Goal: Task Accomplishment & Management: Use online tool/utility

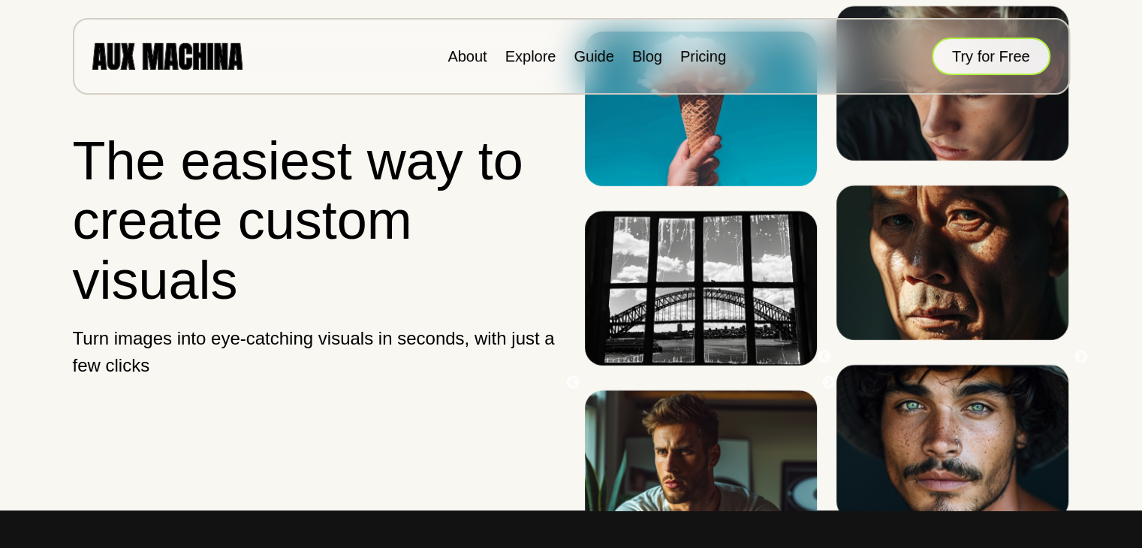
click at [964, 51] on button "Try for Free" at bounding box center [991, 57] width 119 height 38
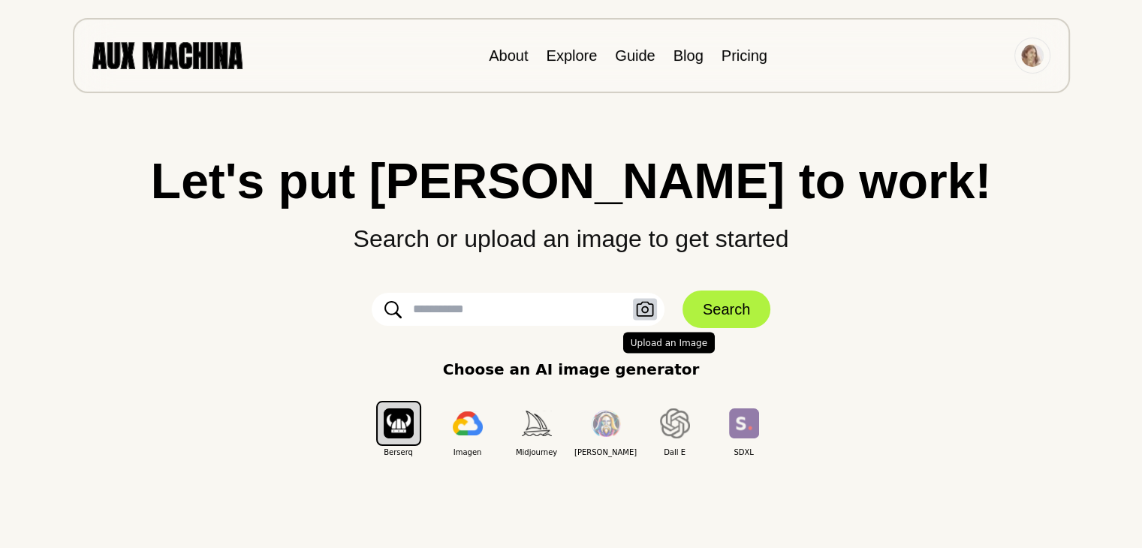
click at [648, 306] on icon "button" at bounding box center [645, 310] width 18 height 16
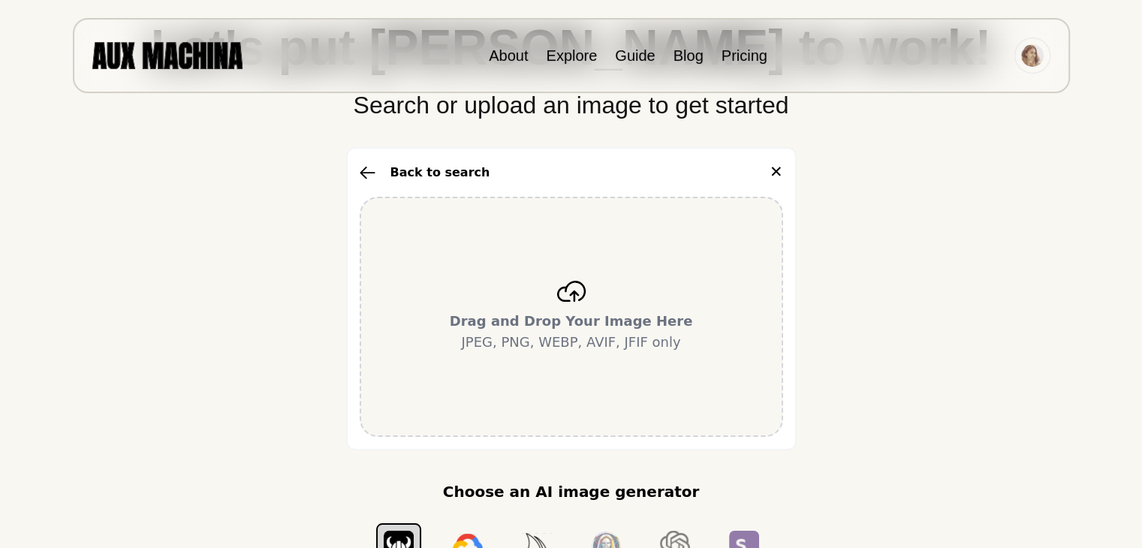
scroll to position [150, 0]
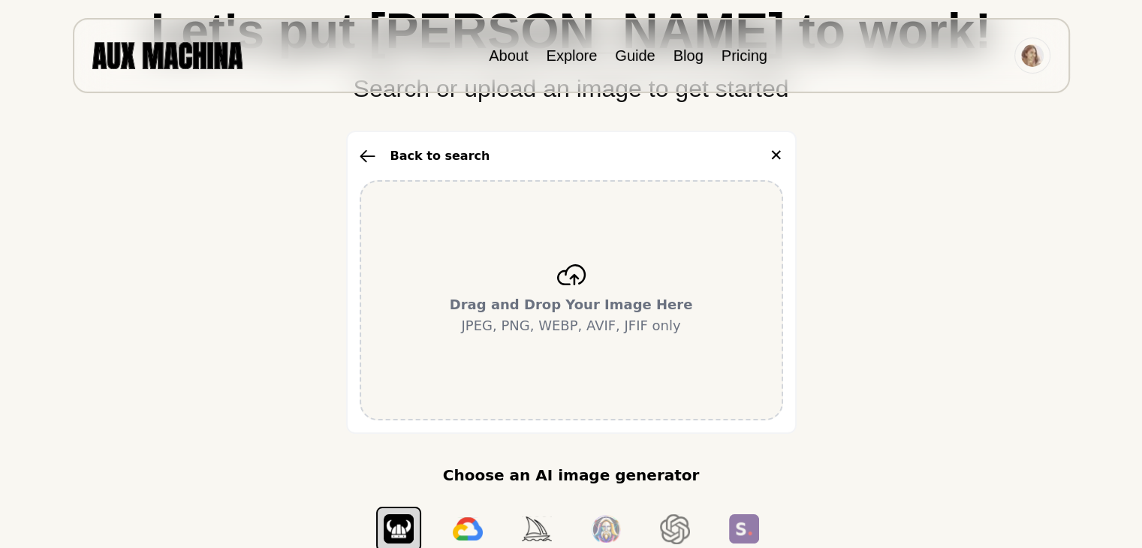
click at [369, 159] on icon "button" at bounding box center [368, 156] width 16 height 14
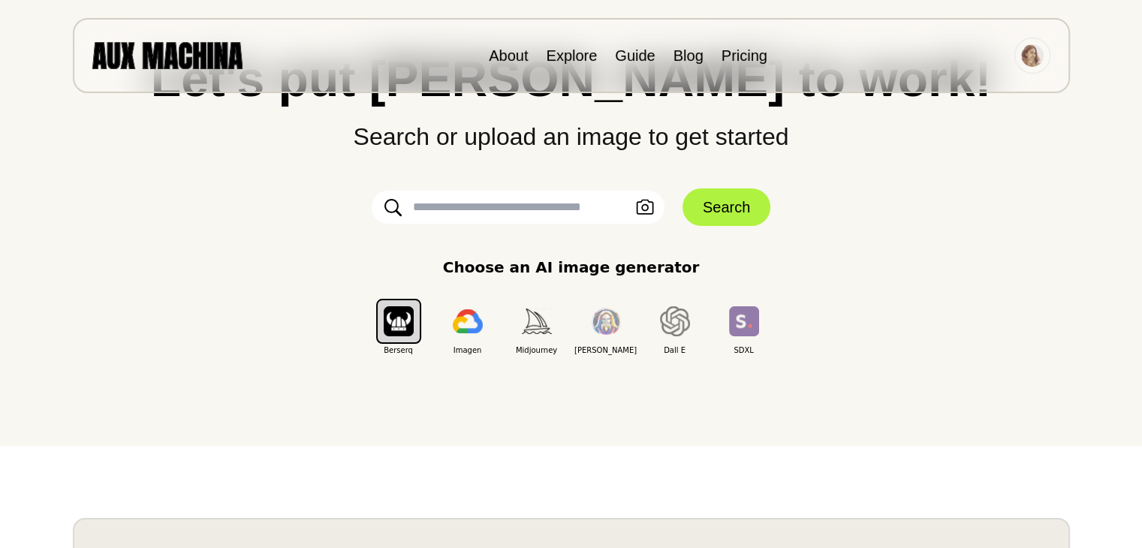
scroll to position [69, 0]
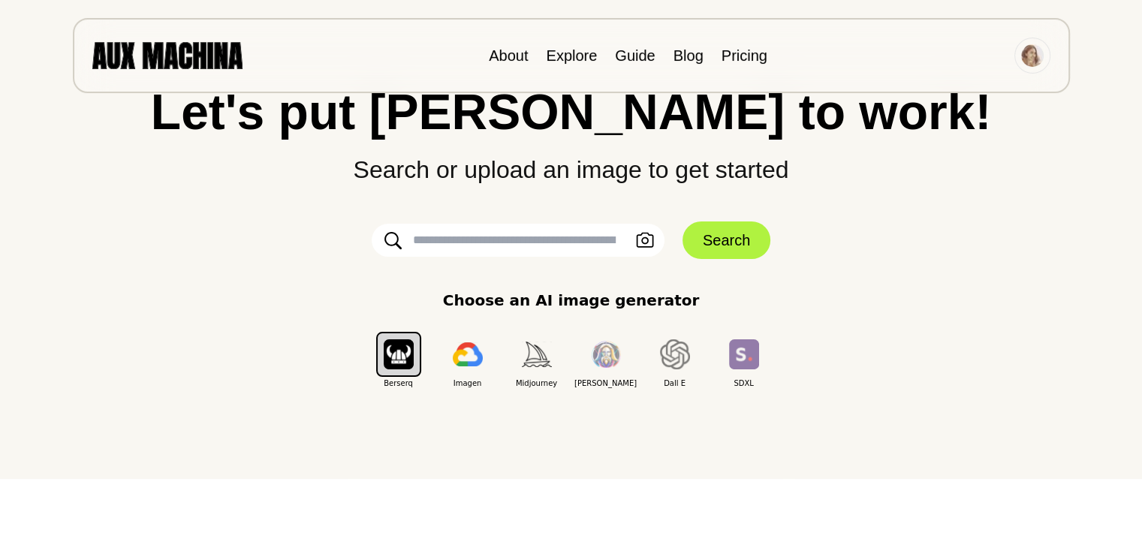
click at [493, 237] on input "text" at bounding box center [518, 240] width 293 height 33
